Goal: Navigation & Orientation: Understand site structure

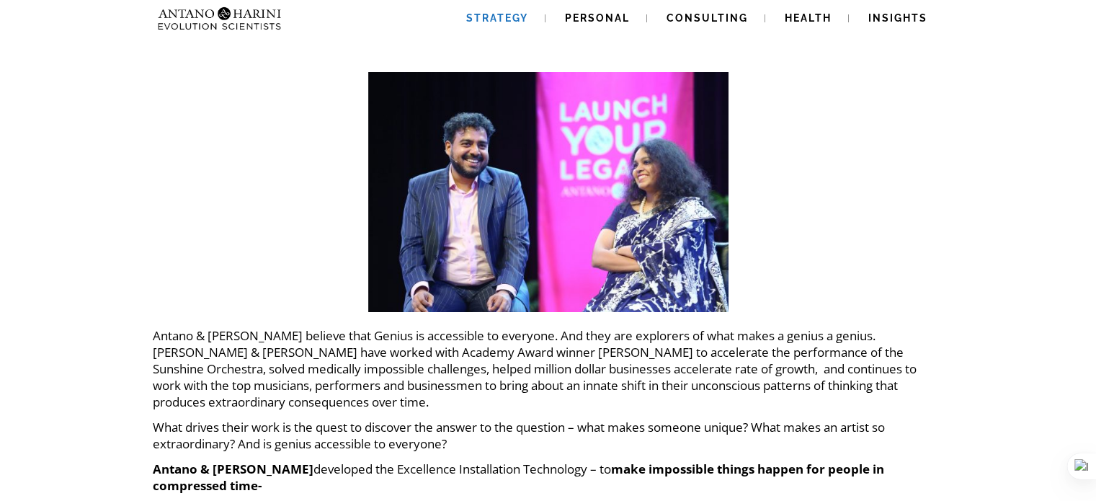
click at [497, 14] on span "Strategy" at bounding box center [497, 18] width 62 height 12
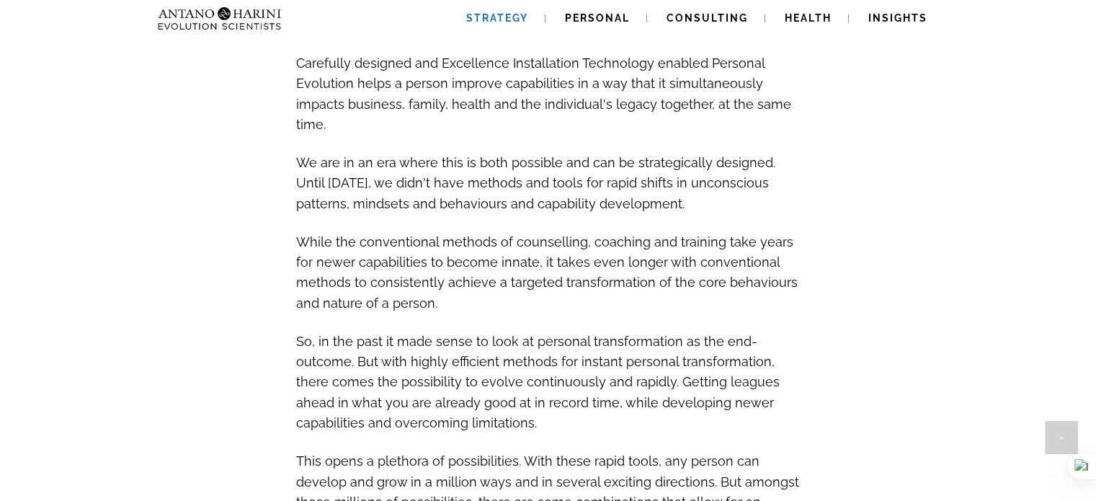
scroll to position [952, 0]
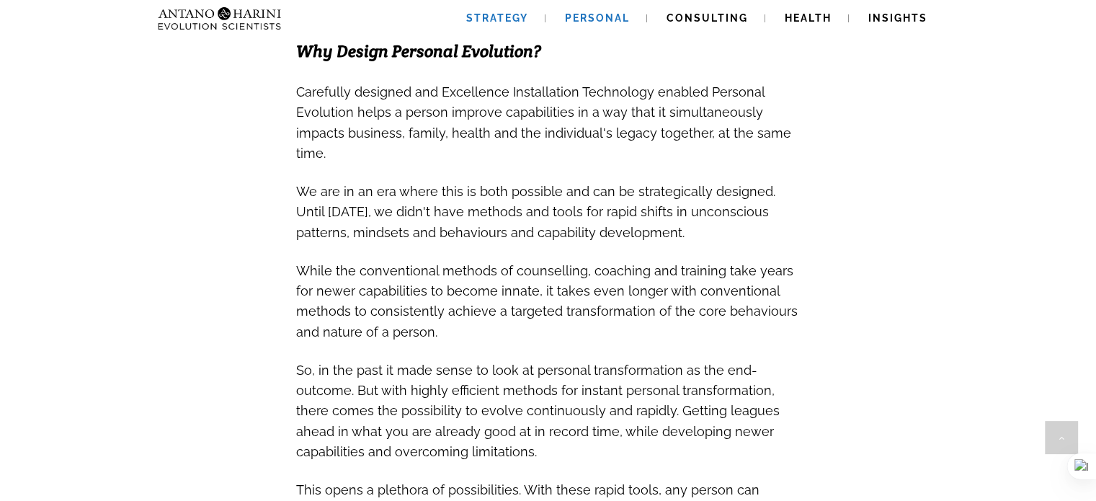
click at [596, 11] on link "Personal" at bounding box center [597, 18] width 99 height 37
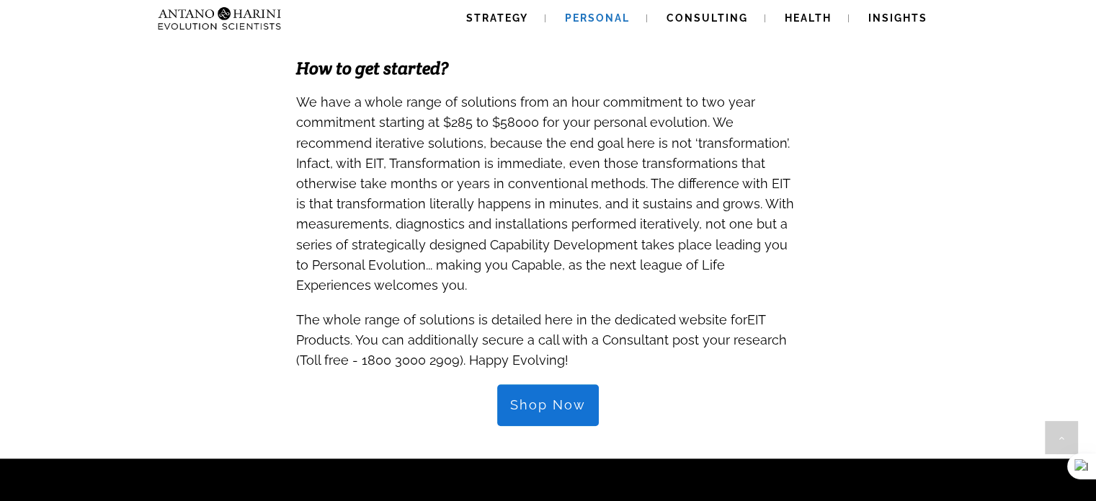
scroll to position [1471, 0]
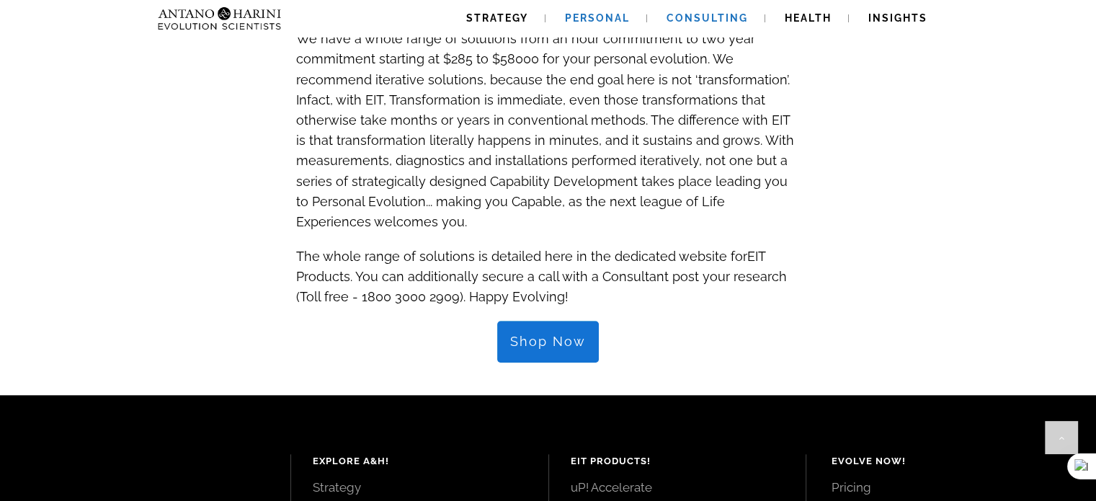
click at [693, 17] on span "Consulting" at bounding box center [707, 18] width 81 height 12
